Goal: Task Accomplishment & Management: Complete application form

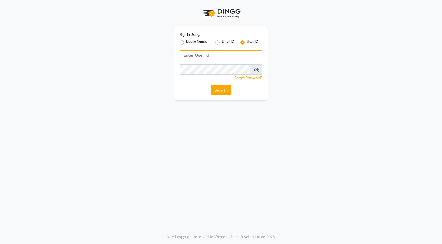
type input "glamsalon"
click at [218, 92] on button "Sign In" at bounding box center [221, 90] width 20 height 10
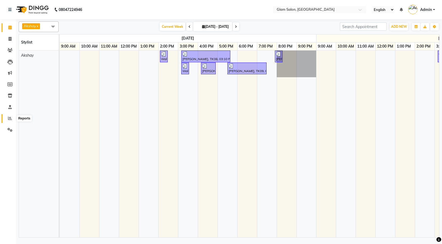
click at [7, 119] on span at bounding box center [9, 118] width 9 height 6
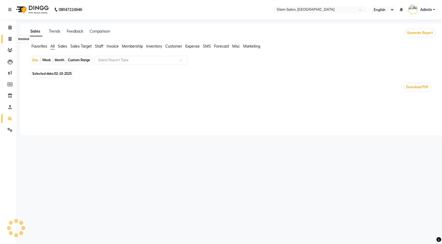
click at [13, 40] on span at bounding box center [9, 39] width 9 height 6
select select "5447"
select select "service"
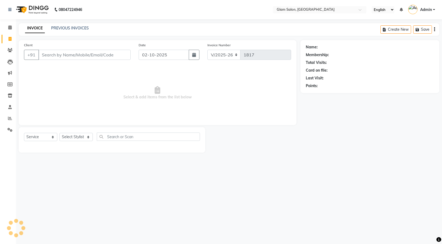
click at [58, 53] on input "Client" at bounding box center [84, 55] width 92 height 10
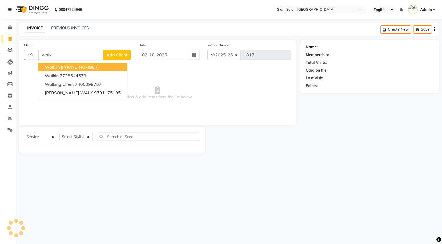
click at [68, 66] on ngb-highlight "[PHONE_NUMBER]" at bounding box center [80, 66] width 38 height 5
type input "12330000000"
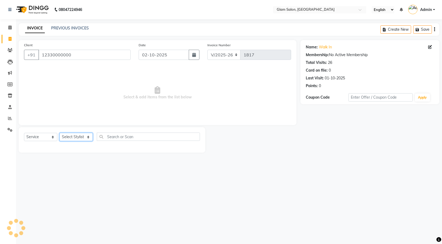
click at [73, 137] on select "Select Stylist" at bounding box center [75, 137] width 33 height 8
click at [48, 137] on select "Select Service Product Membership Package Voucher Prepaid Gift Card" at bounding box center [40, 137] width 33 height 8
click at [24, 133] on select "Select Service Product Membership Package Voucher Prepaid Gift Card" at bounding box center [40, 137] width 33 height 8
click at [78, 137] on select "Select Stylist Akshay [PERSON_NAME] [PERSON_NAME] [PERSON_NAME] [PERSON_NAME]" at bounding box center [75, 137] width 33 height 8
select select "36891"
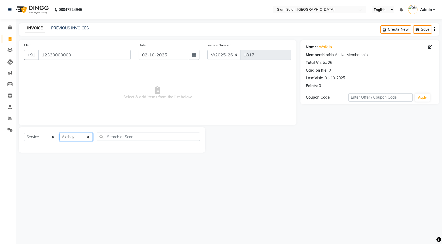
click at [59, 133] on select "Select Stylist Akshay [PERSON_NAME] [PERSON_NAME] [PERSON_NAME] [PERSON_NAME]" at bounding box center [75, 137] width 33 height 8
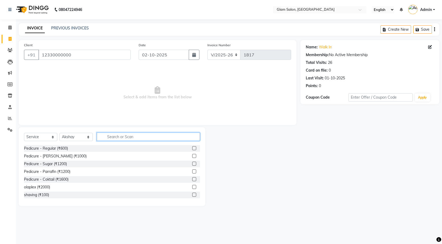
click at [122, 137] on input "text" at bounding box center [148, 136] width 103 height 8
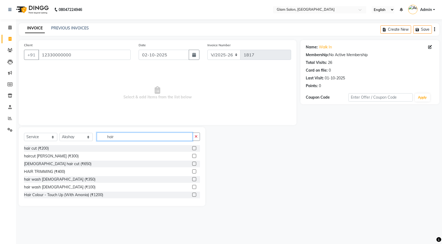
type input "hair"
click at [192, 157] on label at bounding box center [194, 156] width 4 height 4
click at [192, 157] on input "checkbox" at bounding box center [193, 155] width 3 height 3
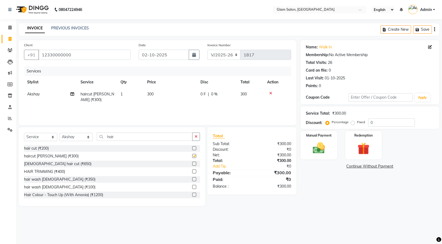
checkbox input "false"
click at [152, 94] on span "300" at bounding box center [150, 93] width 6 height 5
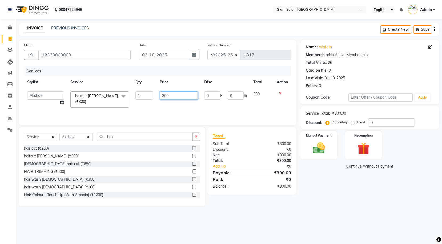
click at [172, 95] on input "300" at bounding box center [179, 95] width 38 height 8
type input "3"
type input "100"
click at [325, 148] on img at bounding box center [319, 148] width 20 height 14
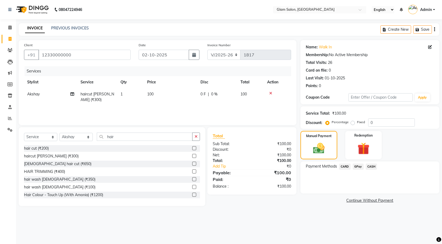
click at [360, 166] on span "GPay" at bounding box center [358, 166] width 11 height 6
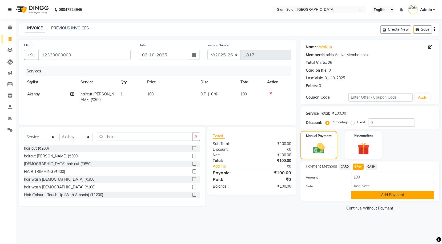
click at [372, 195] on button "Add Payment" at bounding box center [392, 194] width 83 height 8
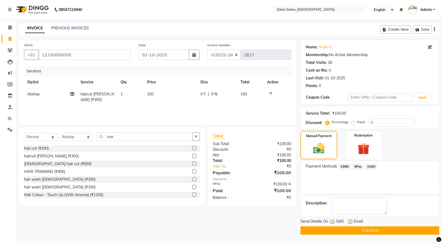
click at [332, 219] on label at bounding box center [332, 221] width 4 height 4
click at [332, 220] on input "checkbox" at bounding box center [331, 221] width 3 height 3
checkbox input "false"
click at [350, 223] on label at bounding box center [350, 221] width 4 height 4
click at [350, 223] on input "checkbox" at bounding box center [349, 221] width 3 height 3
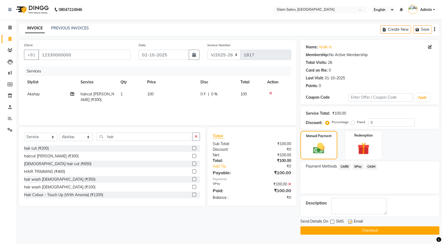
checkbox input "false"
click at [360, 230] on button "Checkout" at bounding box center [370, 230] width 139 height 8
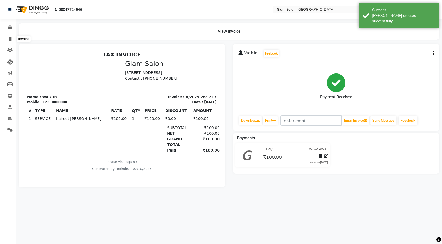
click at [8, 42] on link "Invoice" at bounding box center [8, 39] width 13 height 9
select select "5447"
select select "service"
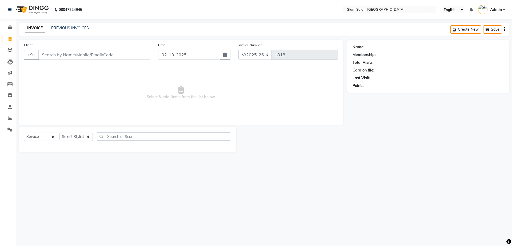
click at [58, 81] on span "Select & add items from the list below" at bounding box center [181, 92] width 314 height 53
click at [52, 117] on span "Select & add items from the list below" at bounding box center [181, 92] width 314 height 53
click at [47, 137] on select "Select Service Product Membership Package Voucher Prepaid Gift Card" at bounding box center [40, 137] width 33 height 8
click at [24, 133] on select "Select Service Product Membership Package Voucher Prepaid Gift Card" at bounding box center [40, 137] width 33 height 8
click at [85, 135] on select "Select Stylist Akshay [PERSON_NAME] [PERSON_NAME] [PERSON_NAME] [PERSON_NAME]" at bounding box center [75, 137] width 33 height 8
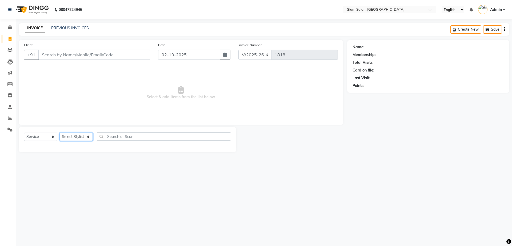
select select "36891"
click at [59, 133] on select "Select Stylist Akshay [PERSON_NAME] [PERSON_NAME] [PERSON_NAME] [PERSON_NAME]" at bounding box center [75, 137] width 33 height 8
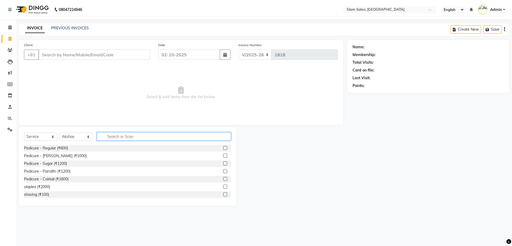
click at [119, 139] on input "text" at bounding box center [164, 136] width 134 height 8
type input "hair"
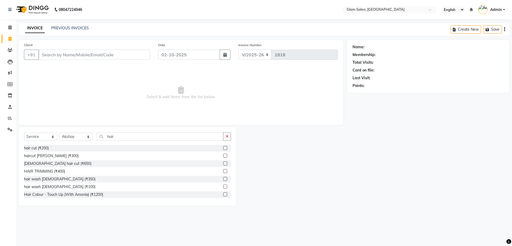
click at [223, 148] on label at bounding box center [225, 148] width 4 height 4
click at [223, 148] on input "checkbox" at bounding box center [224, 147] width 3 height 3
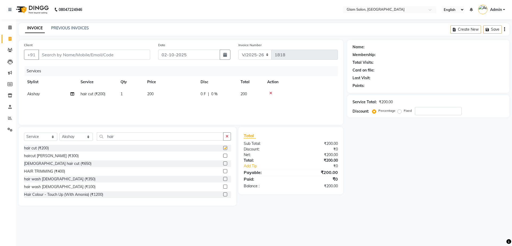
checkbox input "false"
drag, startPoint x: 121, startPoint y: 136, endPoint x: 96, endPoint y: 136, distance: 25.6
click at [96, 136] on div "Select Service Product Membership Package Voucher Prepaid Gift Card Select Styl…" at bounding box center [127, 138] width 207 height 13
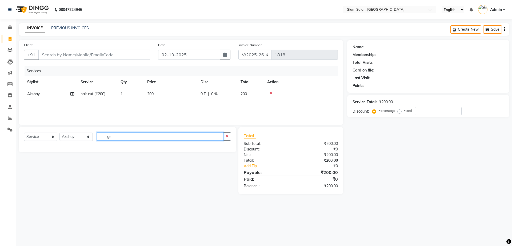
type input "g"
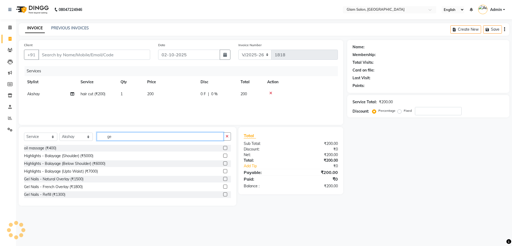
type input "g"
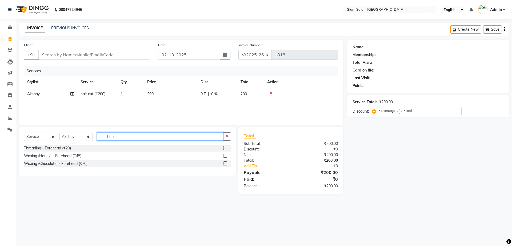
drag, startPoint x: 117, startPoint y: 137, endPoint x: 99, endPoint y: 136, distance: 17.6
type input "hea"
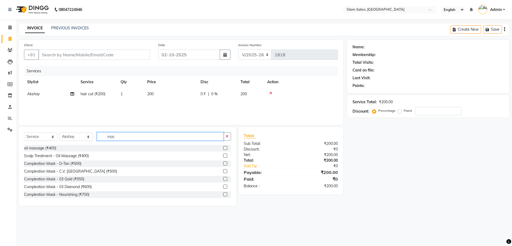
type input "mas"
click at [223, 149] on label at bounding box center [225, 148] width 4 height 4
click at [223, 149] on input "checkbox" at bounding box center [224, 147] width 3 height 3
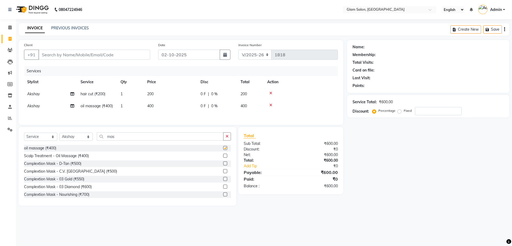
checkbox input "false"
drag, startPoint x: 81, startPoint y: 137, endPoint x: 69, endPoint y: 140, distance: 11.7
click at [69, 140] on select "Select Stylist Akshay [PERSON_NAME] [PERSON_NAME] [PERSON_NAME] [PERSON_NAME]" at bounding box center [75, 137] width 33 height 8
select select "91622"
click at [59, 134] on select "Select Stylist Akshay [PERSON_NAME] [PERSON_NAME] [PERSON_NAME] [PERSON_NAME]" at bounding box center [75, 137] width 33 height 8
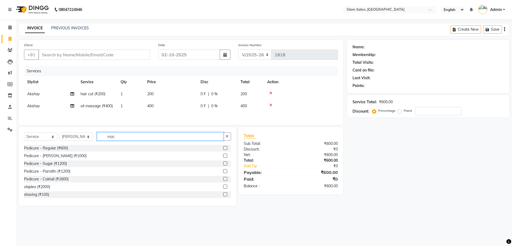
drag, startPoint x: 116, startPoint y: 140, endPoint x: 104, endPoint y: 139, distance: 12.3
click at [104, 139] on input "mas" at bounding box center [160, 136] width 127 height 8
click at [104, 139] on input "c" at bounding box center [160, 136] width 127 height 8
type input "cut"
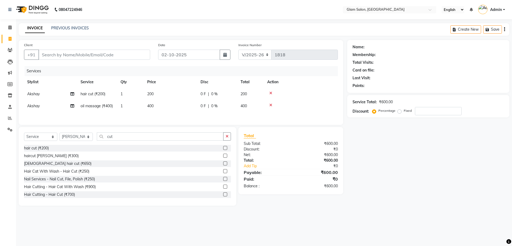
click at [223, 150] on label at bounding box center [225, 148] width 4 height 4
click at [223, 150] on input "checkbox" at bounding box center [224, 147] width 3 height 3
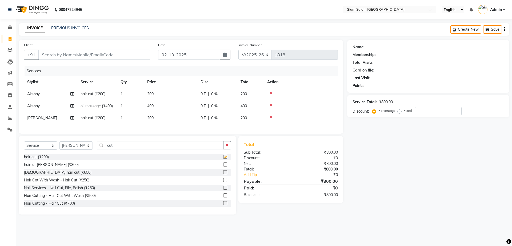
checkbox input "false"
click at [131, 55] on input "Client" at bounding box center [94, 55] width 112 height 10
click at [152, 107] on span "400" at bounding box center [150, 105] width 6 height 5
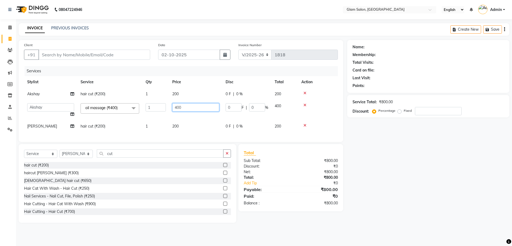
click at [185, 109] on input "400" at bounding box center [195, 107] width 47 height 8
type input "4"
type input "300"
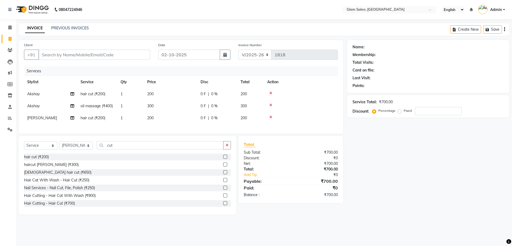
drag, startPoint x: 185, startPoint y: 131, endPoint x: 172, endPoint y: 127, distance: 14.4
click at [172, 127] on div "Services Stylist Service Qty Price Disc Total Action Akshay hair cut (₹200) 1 2…" at bounding box center [181, 97] width 314 height 62
click at [67, 58] on input "Client" at bounding box center [94, 55] width 112 height 10
type input "w"
type input "0"
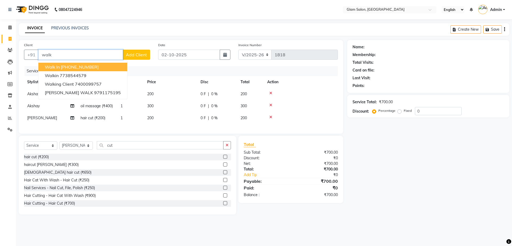
click at [65, 65] on ngb-highlight "[PHONE_NUMBER]" at bounding box center [80, 66] width 38 height 5
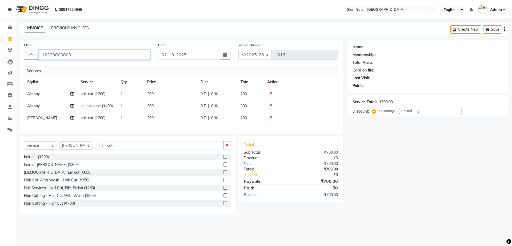
type input "12330000000"
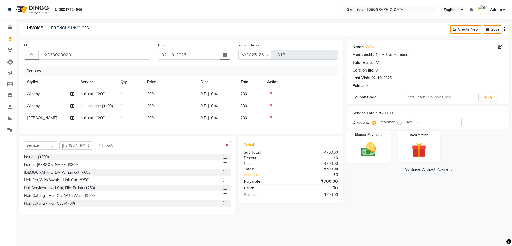
click at [373, 146] on img at bounding box center [368, 150] width 25 height 18
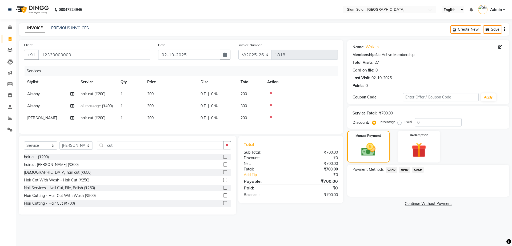
click at [403, 171] on span "GPay" at bounding box center [404, 170] width 11 height 6
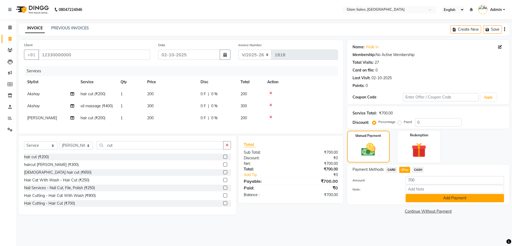
drag, startPoint x: 427, startPoint y: 196, endPoint x: 444, endPoint y: 201, distance: 17.5
click at [442, 201] on button "Add Payment" at bounding box center [455, 198] width 98 height 8
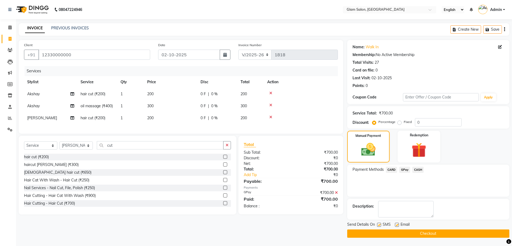
click at [380, 224] on label at bounding box center [379, 225] width 4 height 4
click at [380, 224] on input "checkbox" at bounding box center [378, 224] width 3 height 3
checkbox input "false"
click at [396, 225] on label at bounding box center [397, 225] width 4 height 4
click at [396, 225] on input "checkbox" at bounding box center [396, 224] width 3 height 3
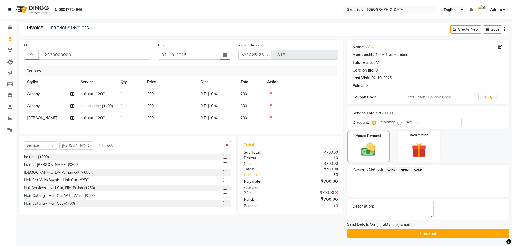
checkbox input "false"
click at [386, 231] on button "Checkout" at bounding box center [428, 233] width 162 height 8
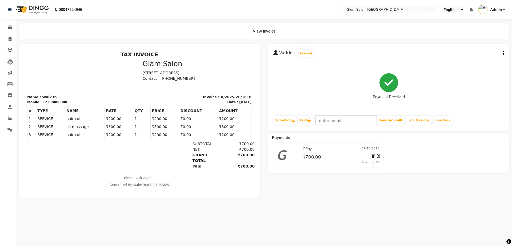
click at [9, 33] on li "Invoice" at bounding box center [8, 38] width 16 height 11
click at [9, 39] on icon at bounding box center [10, 39] width 3 height 4
select select "service"
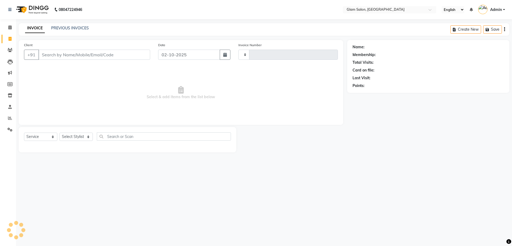
type input "1819"
select select "5447"
click at [87, 56] on input "Client" at bounding box center [94, 55] width 112 height 10
type input "w"
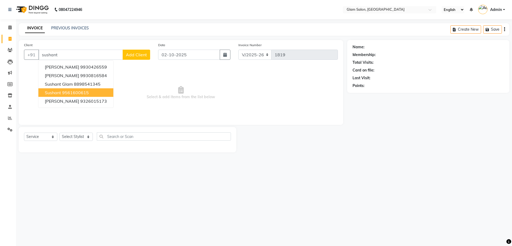
click at [77, 93] on ngb-highlight "9561600615" at bounding box center [75, 92] width 27 height 5
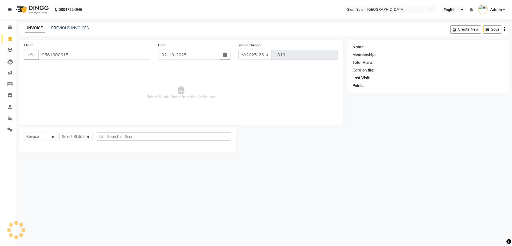
type input "9561600615"
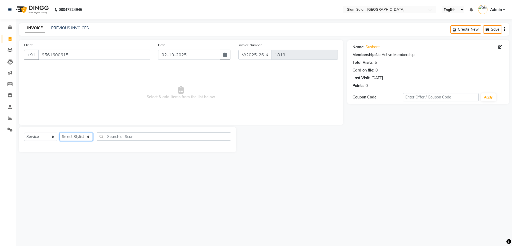
click at [78, 138] on select "Select Stylist Akshay [PERSON_NAME] [PERSON_NAME] [PERSON_NAME] [PERSON_NAME]" at bounding box center [75, 137] width 33 height 8
select select "36891"
click at [59, 133] on select "Select Stylist Akshay [PERSON_NAME] [PERSON_NAME] [PERSON_NAME] [PERSON_NAME]" at bounding box center [75, 137] width 33 height 8
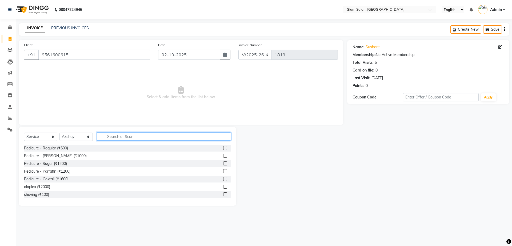
click at [121, 135] on input "text" at bounding box center [164, 136] width 134 height 8
click at [122, 133] on input "text" at bounding box center [164, 136] width 134 height 8
type input "hair"
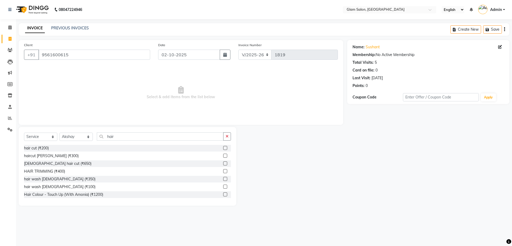
click at [223, 155] on label at bounding box center [225, 156] width 4 height 4
click at [223, 155] on input "checkbox" at bounding box center [224, 155] width 3 height 3
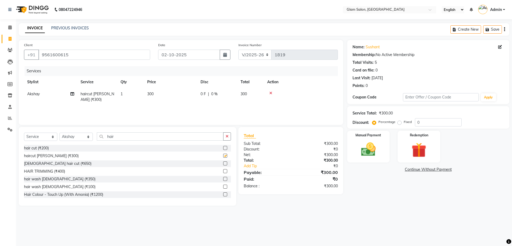
checkbox input "false"
click at [155, 93] on td "300" at bounding box center [170, 97] width 53 height 18
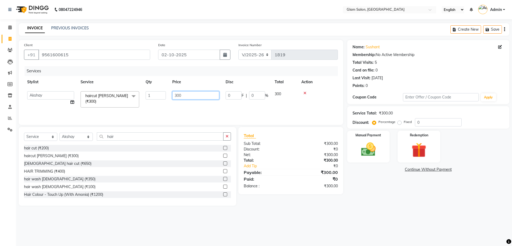
click at [194, 93] on input "300" at bounding box center [195, 95] width 47 height 8
type input "3"
type input "250"
click at [267, 106] on div "Services Stylist Service Qty Price Disc Total Action Akshay [PERSON_NAME] [PERS…" at bounding box center [181, 92] width 314 height 53
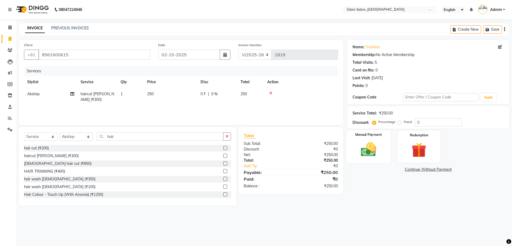
click at [367, 142] on img at bounding box center [368, 150] width 25 height 18
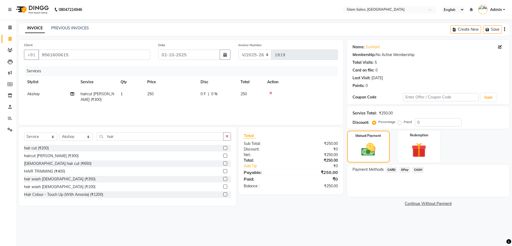
click at [404, 171] on span "GPay" at bounding box center [404, 170] width 11 height 6
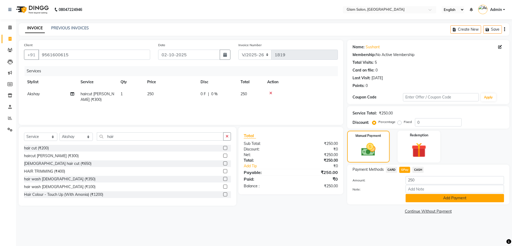
drag, startPoint x: 420, startPoint y: 199, endPoint x: 411, endPoint y: 200, distance: 8.8
click at [411, 200] on button "Add Payment" at bounding box center [455, 198] width 98 height 8
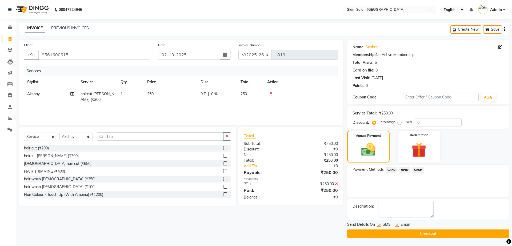
drag, startPoint x: 411, startPoint y: 200, endPoint x: 377, endPoint y: 224, distance: 42.0
click at [377, 224] on div "Name: Sushant Membership: No Active Membership Total Visits: 5 Card on file: 0 …" at bounding box center [430, 139] width 166 height 198
click at [381, 224] on div "SMS" at bounding box center [386, 225] width 18 height 7
click at [380, 225] on label at bounding box center [379, 225] width 4 height 4
click at [380, 225] on input "checkbox" at bounding box center [378, 224] width 3 height 3
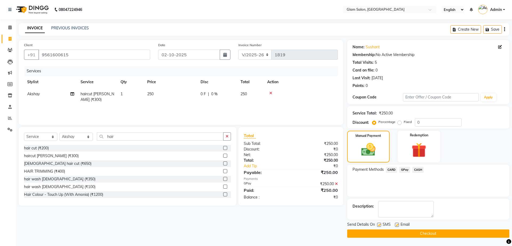
checkbox input "false"
click at [397, 225] on label at bounding box center [397, 225] width 4 height 4
click at [397, 225] on input "checkbox" at bounding box center [396, 224] width 3 height 3
checkbox input "false"
click at [399, 231] on button "Checkout" at bounding box center [428, 233] width 162 height 8
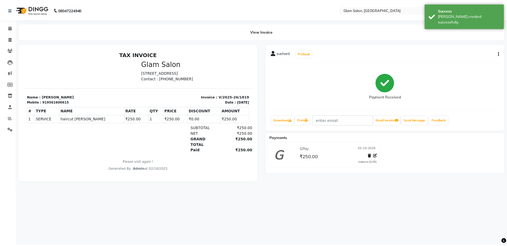
scroll to position [4, 0]
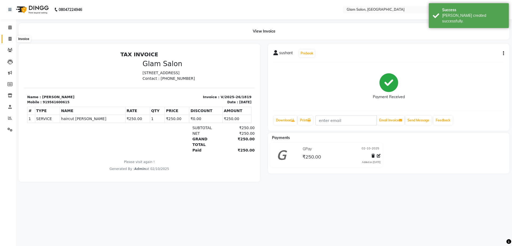
click at [6, 39] on span at bounding box center [9, 39] width 9 height 6
select select "5447"
select select "service"
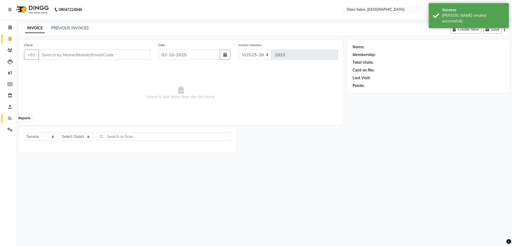
click at [8, 118] on icon at bounding box center [10, 118] width 4 height 4
